Goal: Navigation & Orientation: Find specific page/section

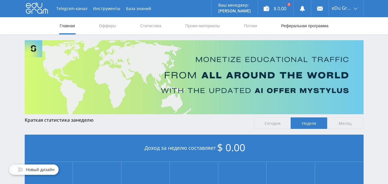
click at [296, 26] on link "Реферальная программа" at bounding box center [305, 25] width 49 height 17
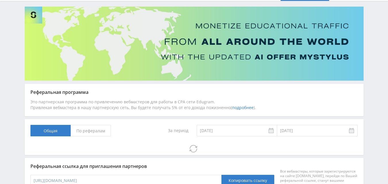
scroll to position [36, 0]
